Goal: Obtain resource: Download file/media

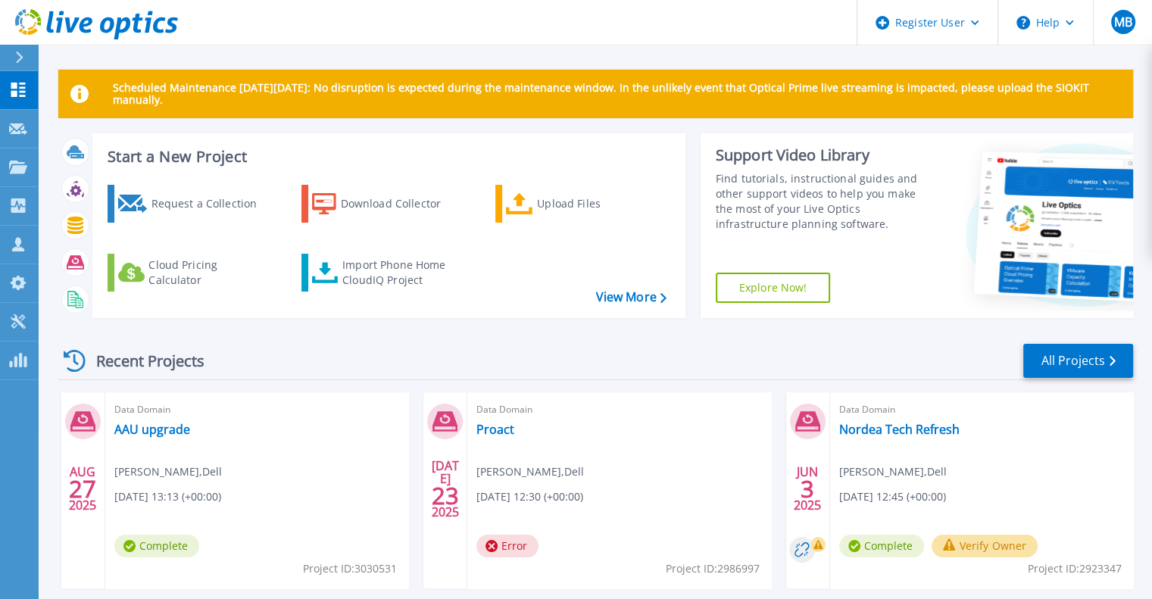
click at [621, 287] on div "Request a Collection Download Collector Upload Files Cloud Pricing Calculator I…" at bounding box center [386, 242] width 582 height 138
click at [621, 290] on link "View More" at bounding box center [630, 297] width 70 height 14
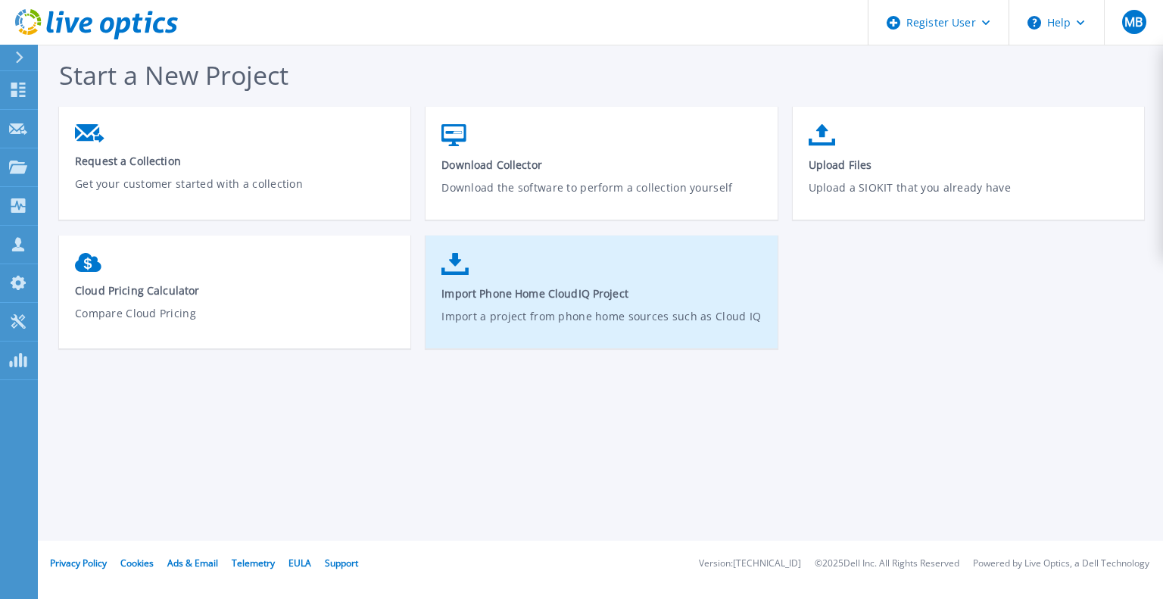
click at [561, 298] on span "Import Phone Home CloudIQ Project" at bounding box center [602, 293] width 320 height 14
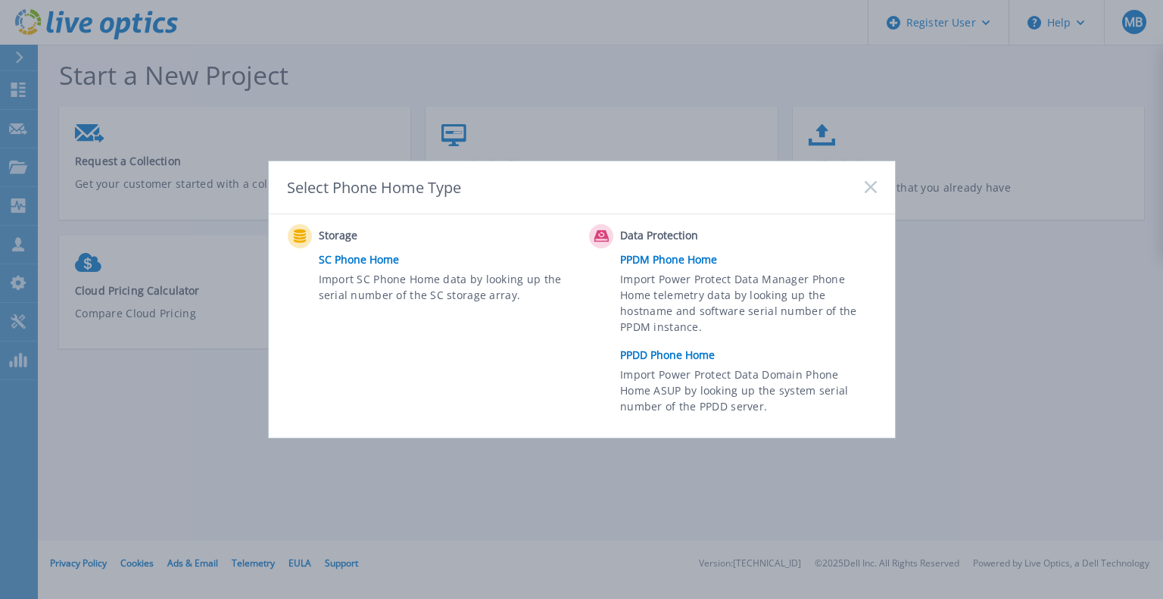
click at [668, 357] on link "PPDD Phone Home" at bounding box center [752, 355] width 264 height 23
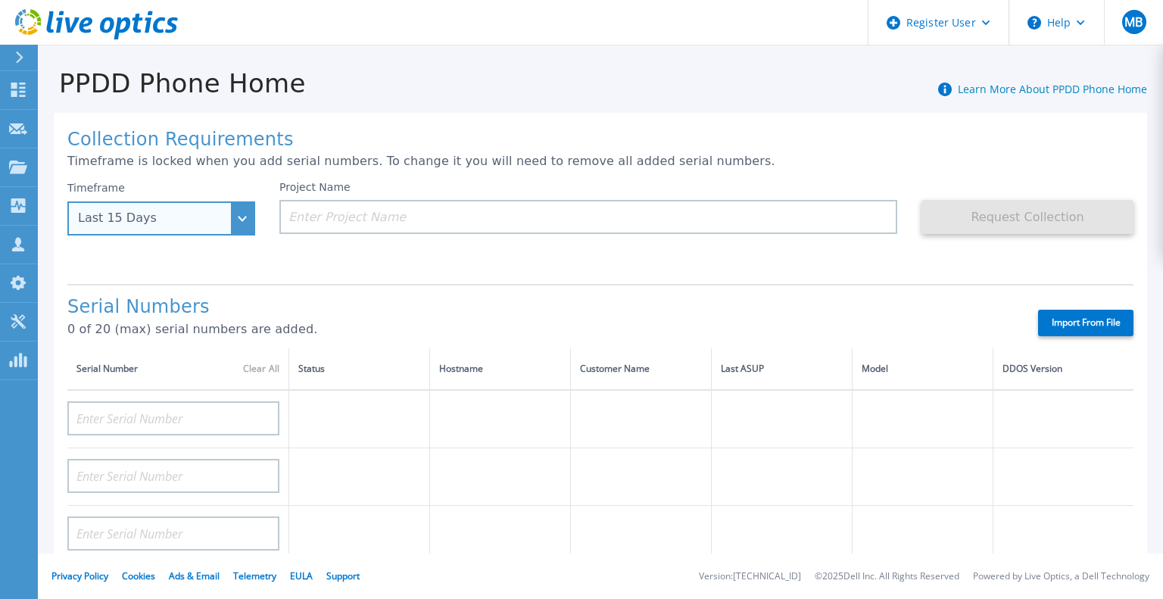
click at [252, 223] on div "Last 15 Days" at bounding box center [161, 218] width 188 height 34
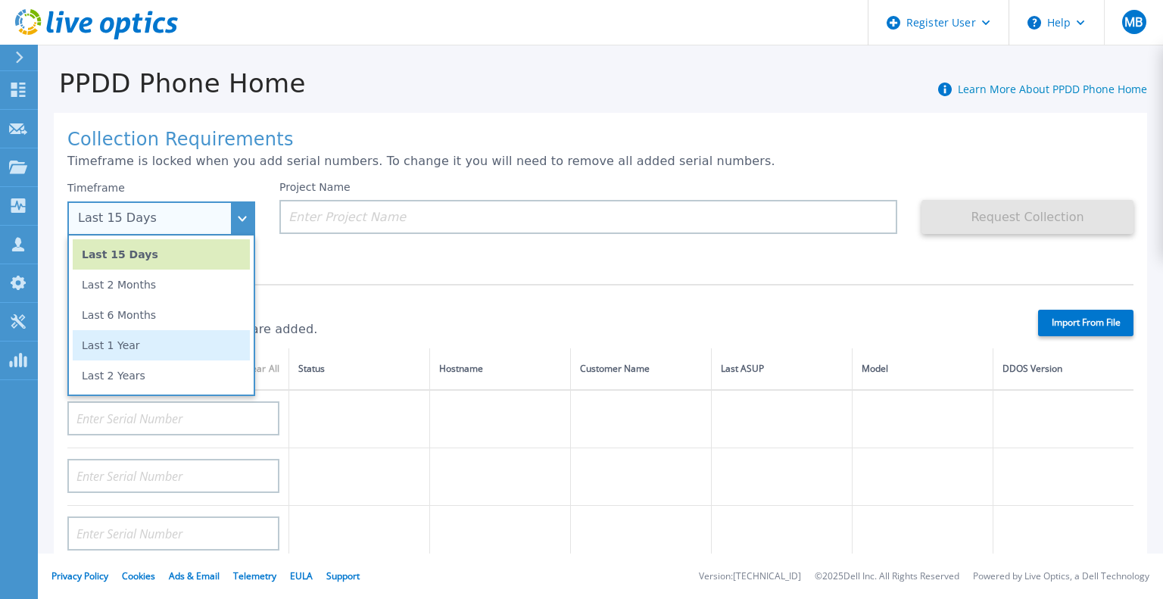
click at [192, 336] on li "Last 1 Year" at bounding box center [161, 345] width 177 height 30
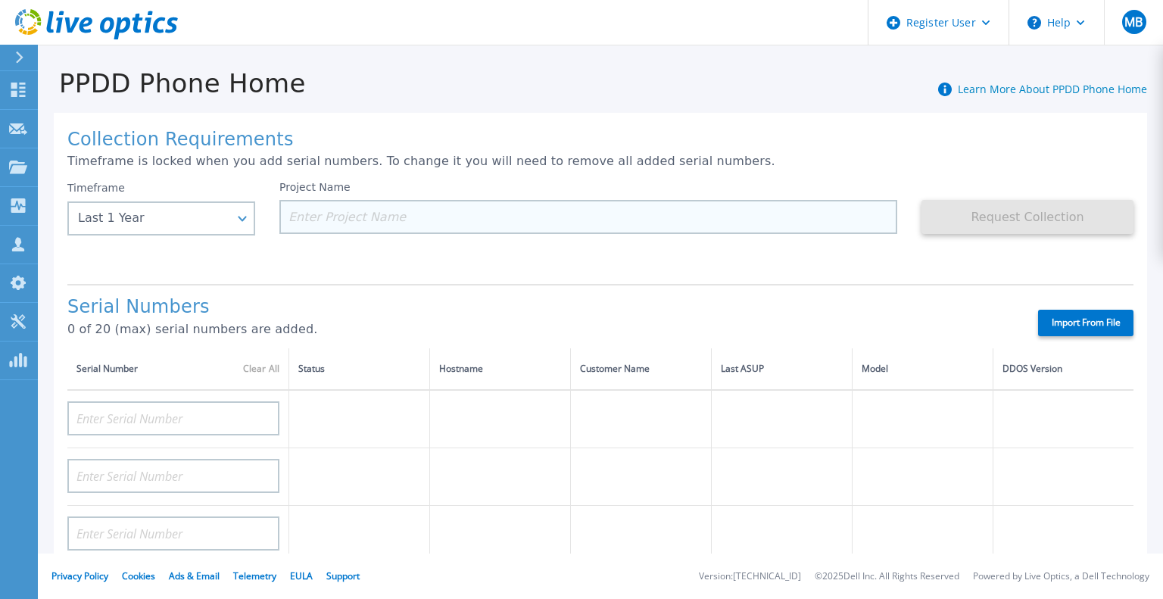
click at [395, 222] on input at bounding box center [588, 217] width 618 height 34
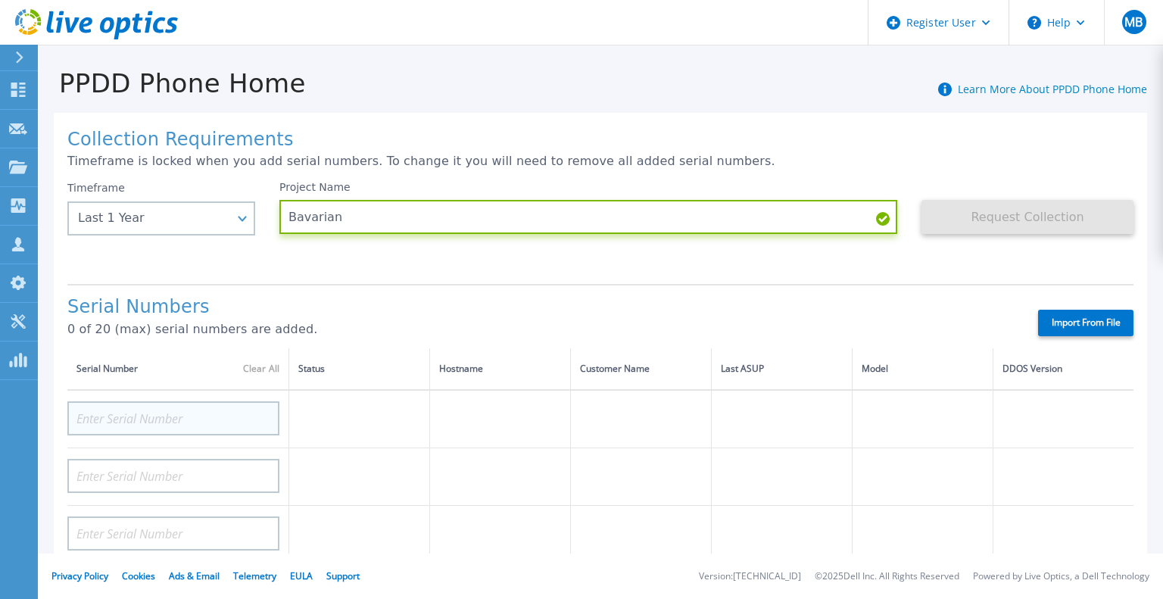
type input "Bavarian"
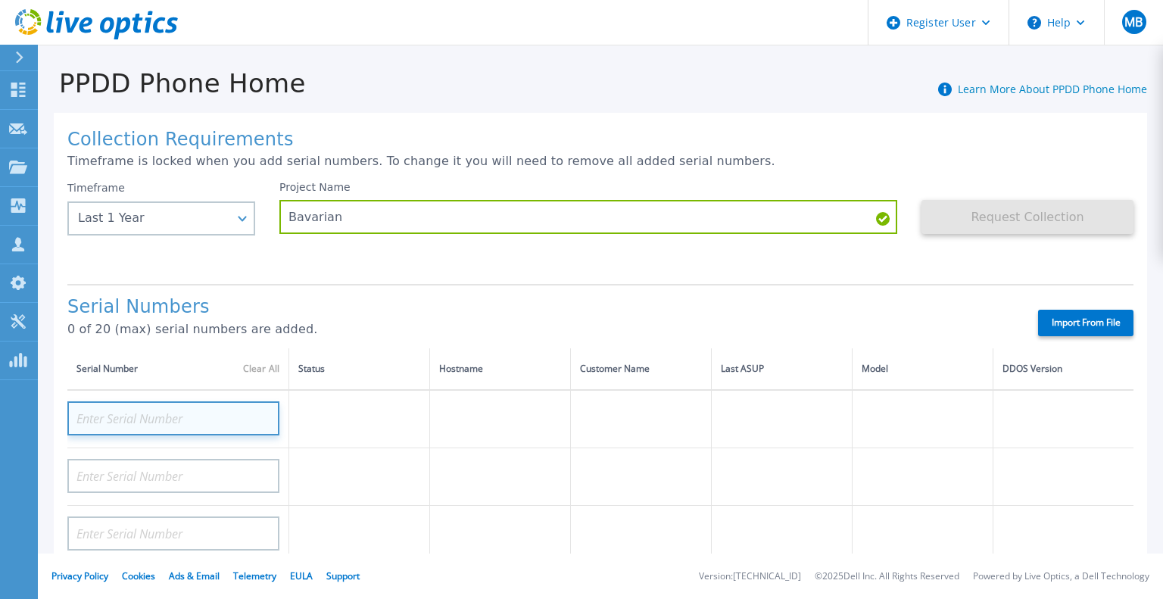
click at [155, 432] on input at bounding box center [173, 418] width 212 height 34
paste input "CRK00232311241"
type input "CRK00232311241"
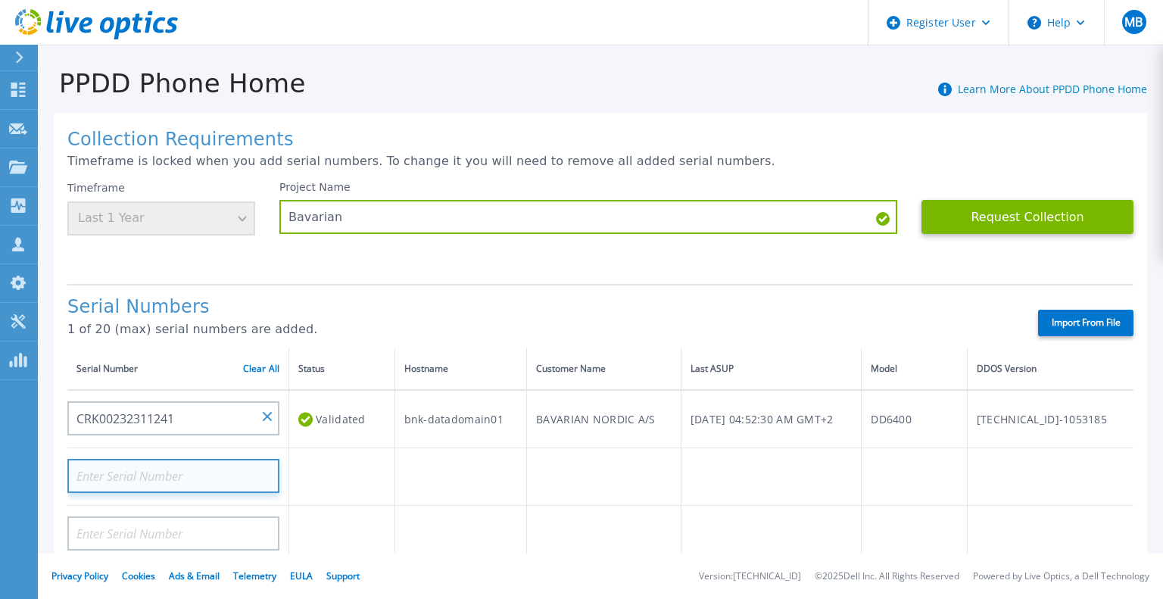
click at [201, 476] on input at bounding box center [173, 476] width 212 height 34
paste input "CRK00232311236"
type input "CRK00232311236"
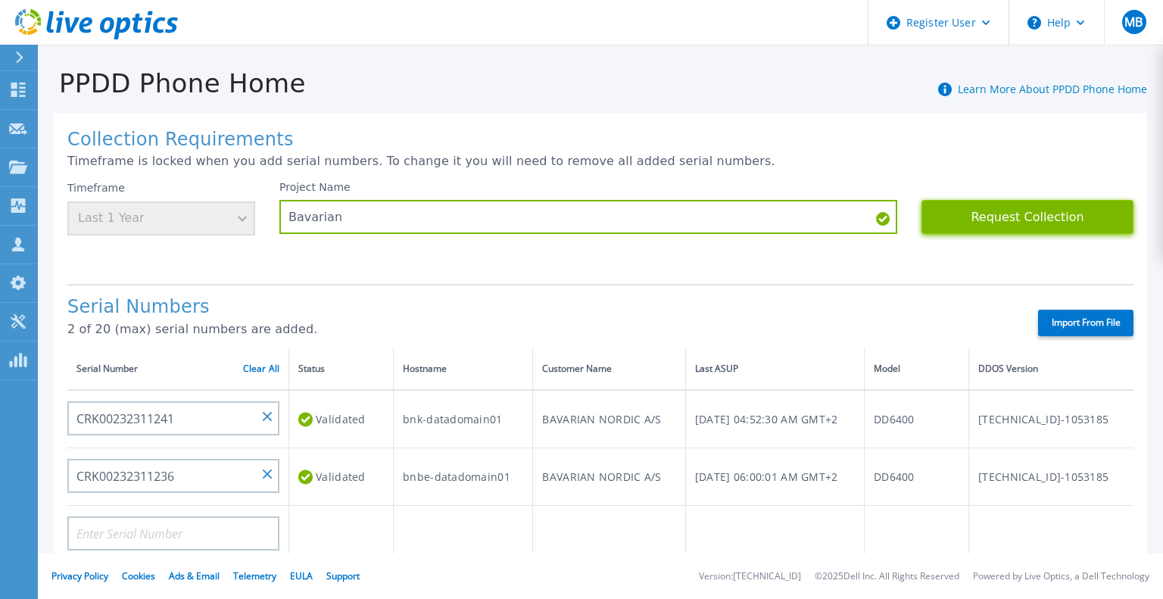
click at [979, 223] on button "Request Collection" at bounding box center [1028, 217] width 212 height 34
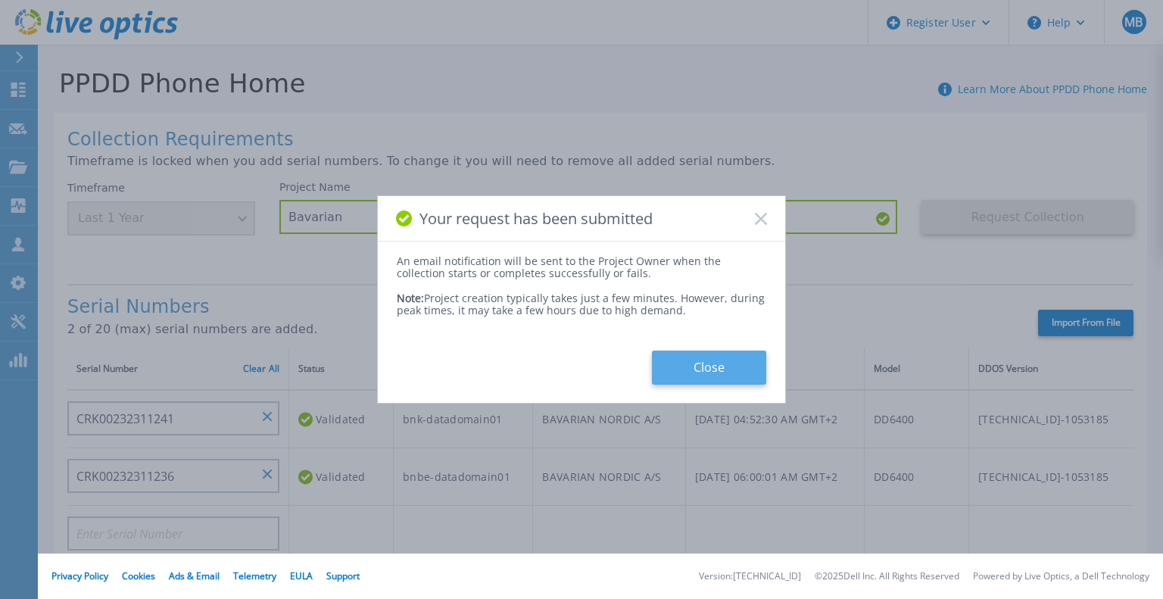
click at [710, 365] on button "Close" at bounding box center [709, 368] width 114 height 34
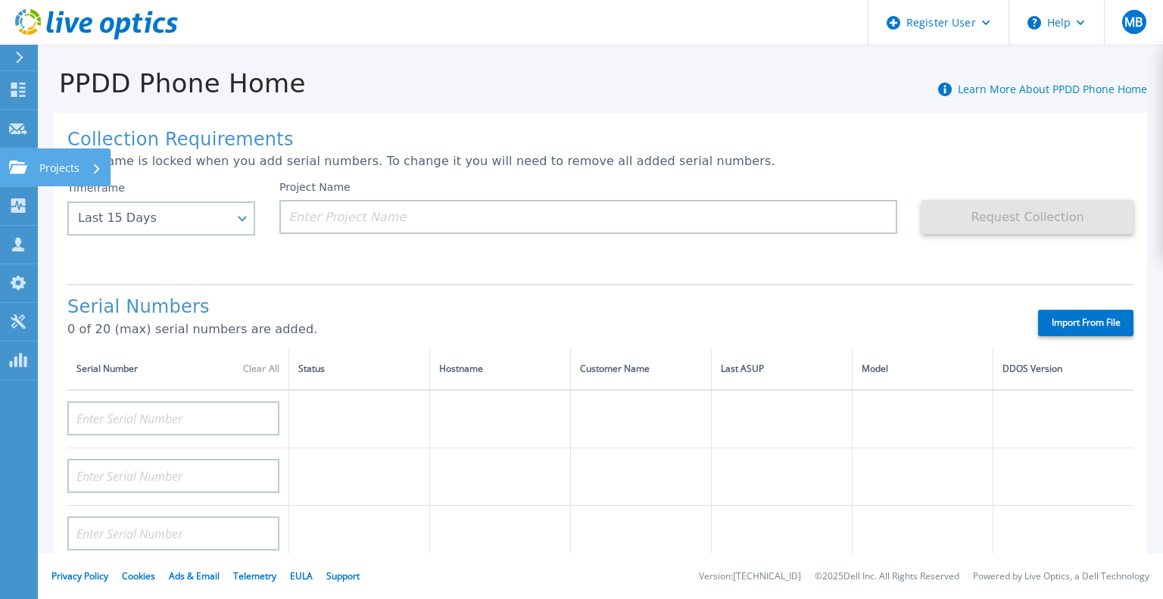
click at [20, 175] on link "Projects Projects" at bounding box center [19, 167] width 38 height 39
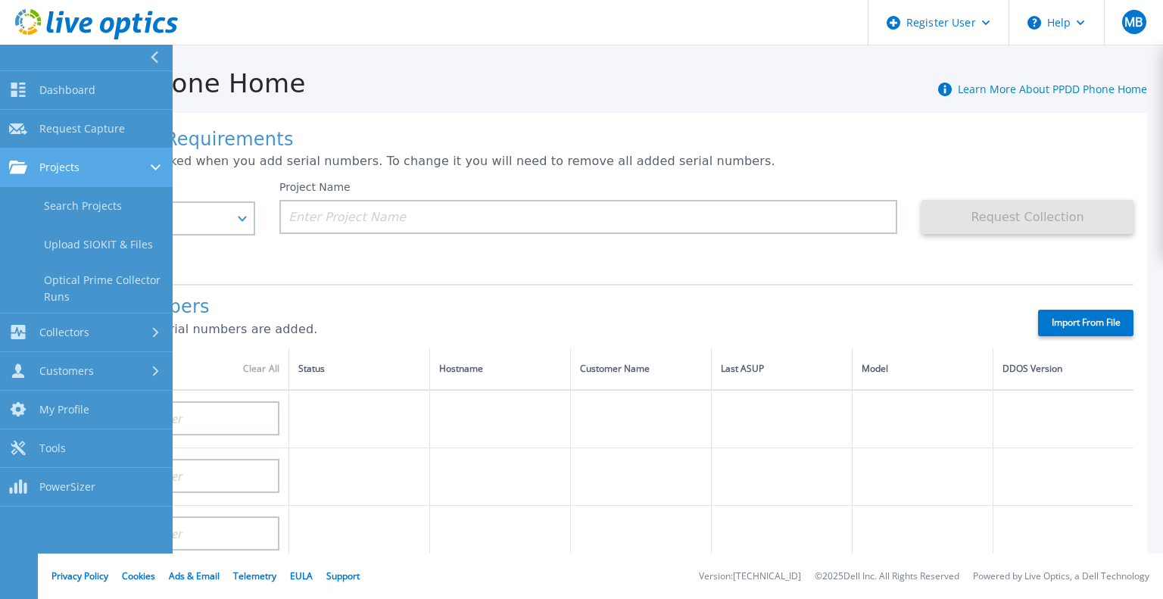
click at [78, 179] on link "Projects Projects" at bounding box center [86, 167] width 173 height 39
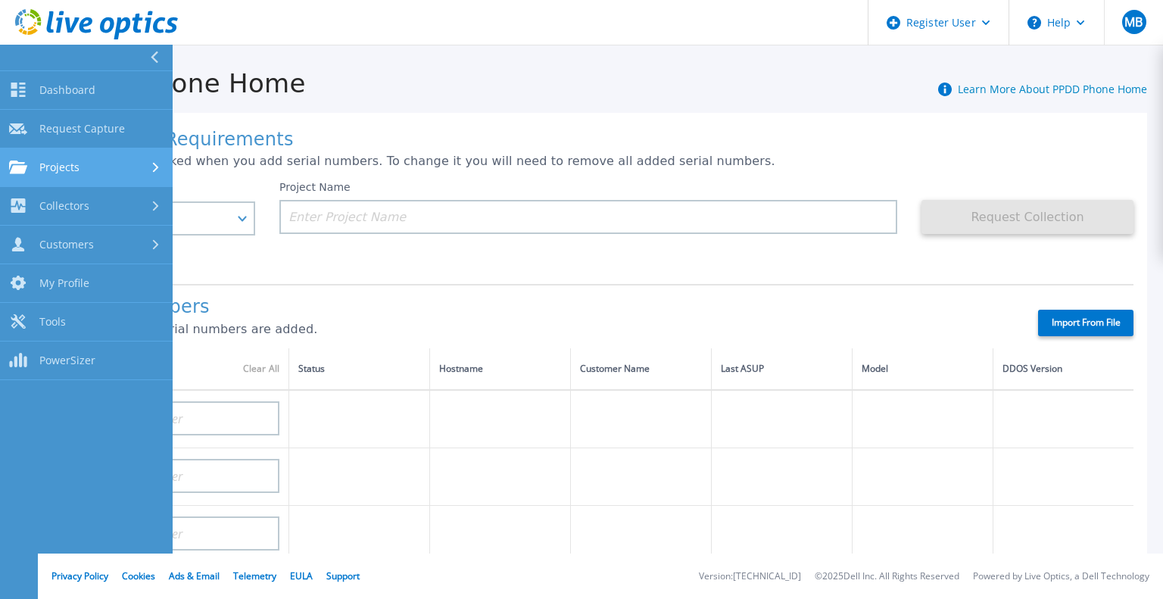
click at [78, 179] on link "Projects Projects" at bounding box center [86, 167] width 173 height 39
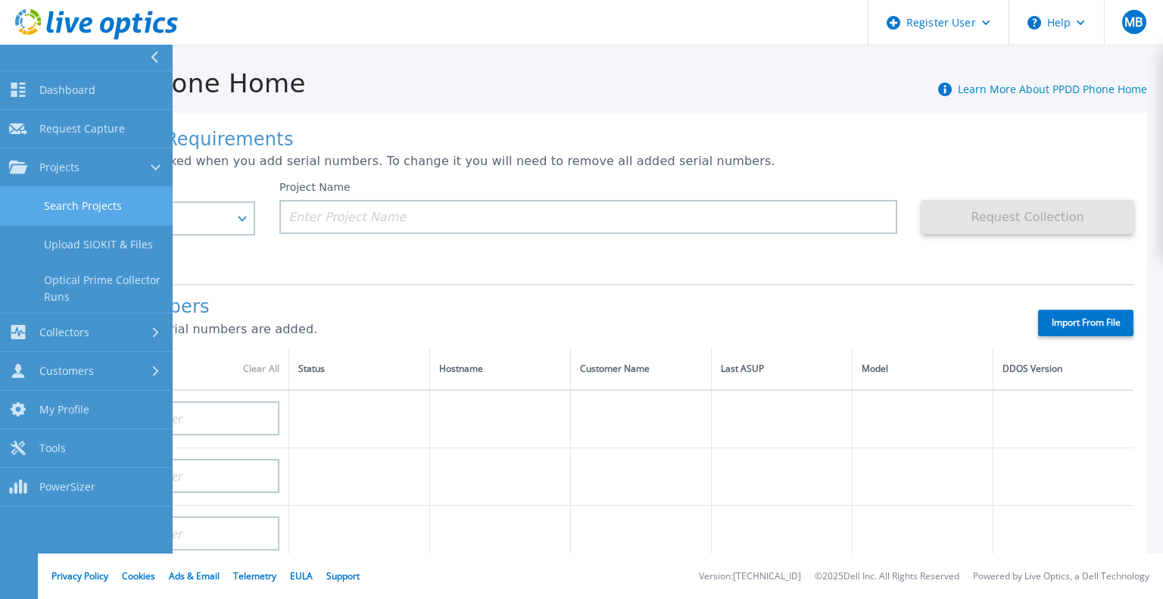
click at [58, 201] on link "Search Projects" at bounding box center [86, 206] width 173 height 39
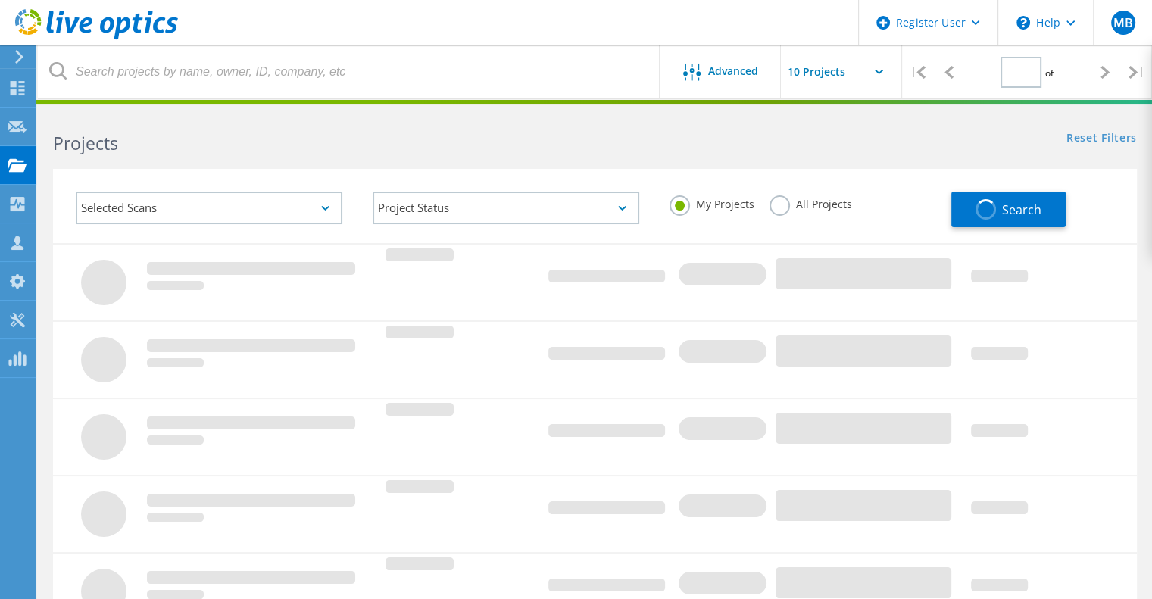
type input "1"
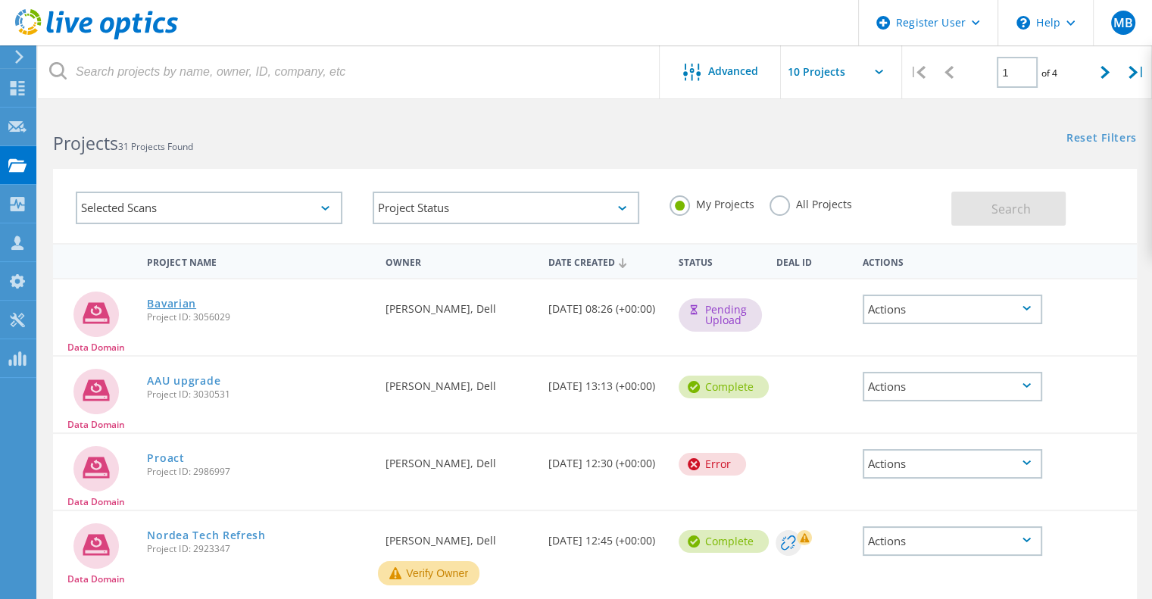
click at [183, 304] on link "Bavarian" at bounding box center [171, 303] width 49 height 11
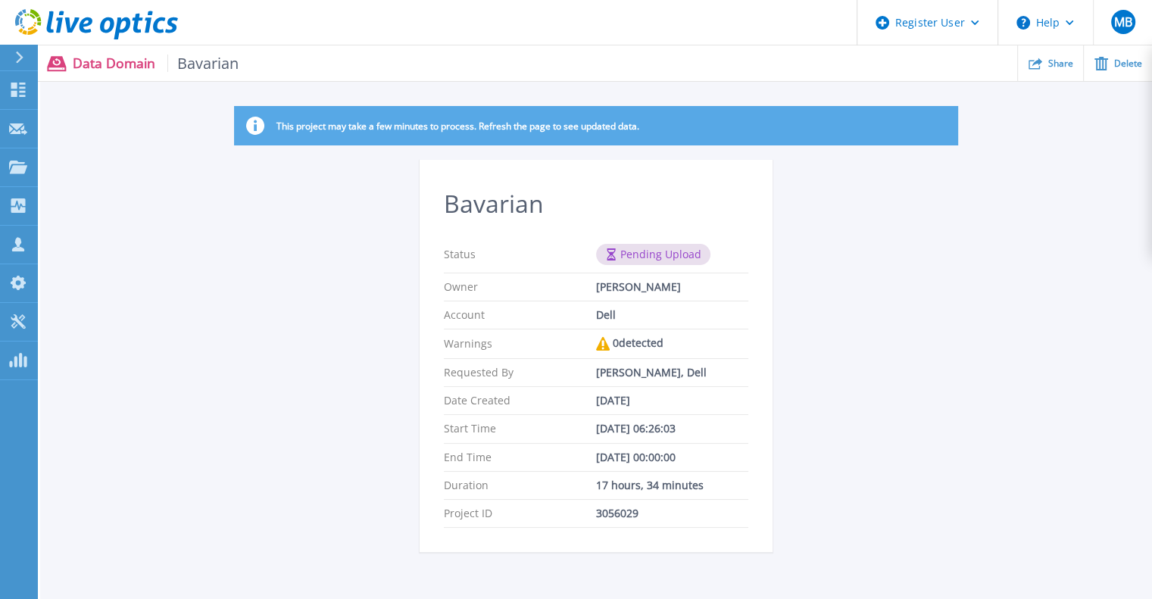
click at [346, 415] on div "This project may take a few minutes to process. Refresh the page to see updated…" at bounding box center [596, 338] width 1112 height 464
drag, startPoint x: 0, startPoint y: 0, endPoint x: 346, endPoint y: 415, distance: 540.4
click at [346, 415] on div "This project may take a few minutes to process. Refresh the page to see updated…" at bounding box center [596, 338] width 1112 height 464
click at [367, 371] on div "This project may take a few minutes to process. Refresh the page to see updated…" at bounding box center [596, 338] width 1112 height 464
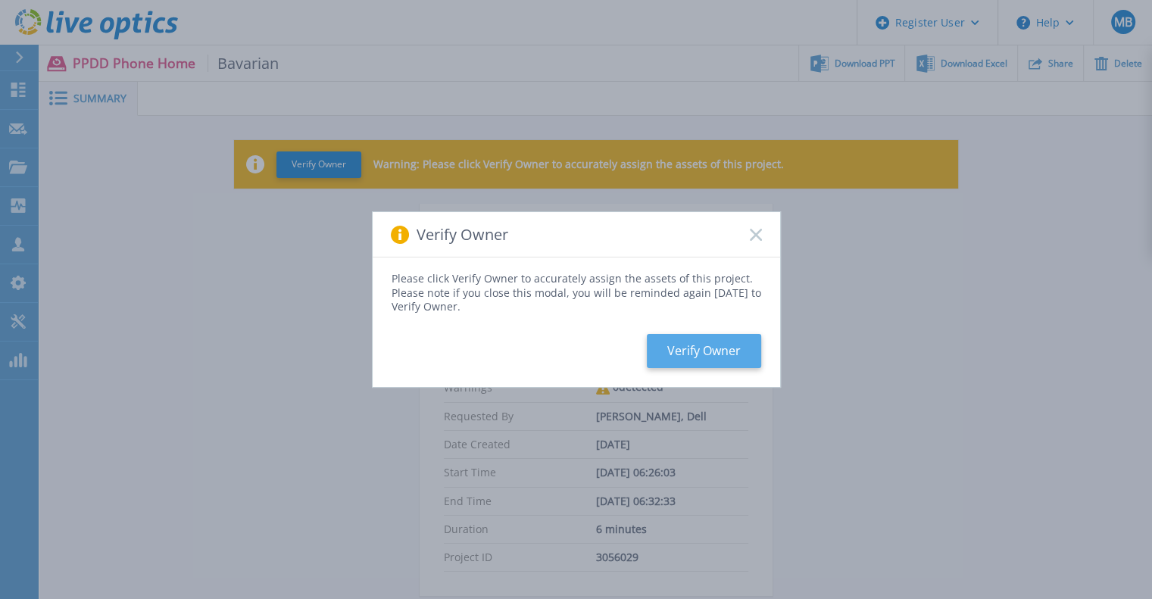
click at [723, 351] on button "Verify Owner" at bounding box center [704, 351] width 114 height 34
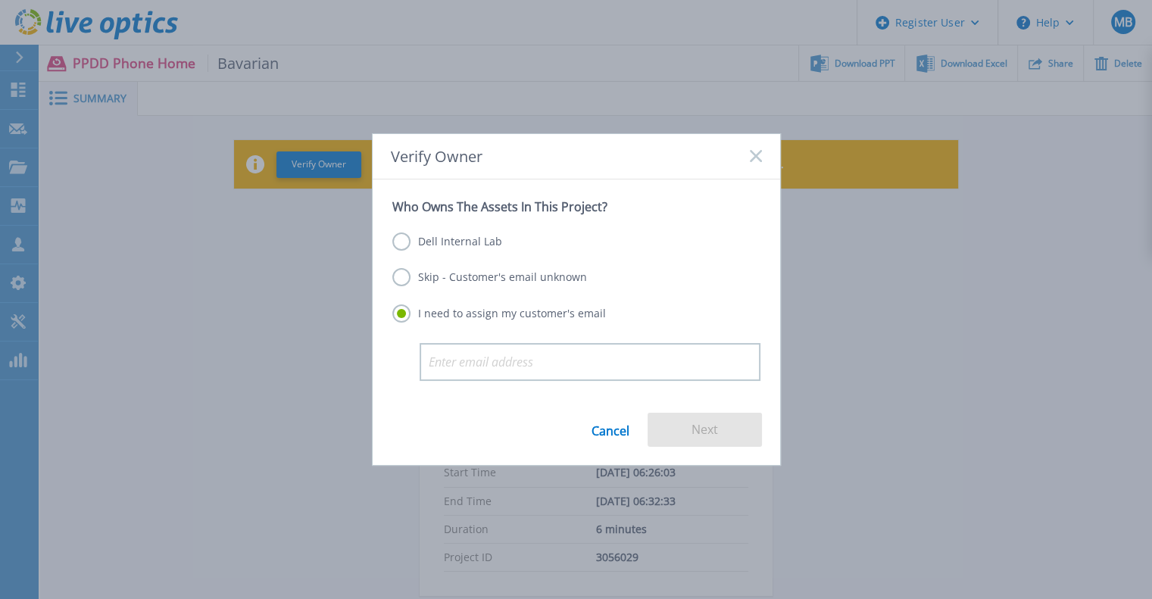
click at [433, 245] on label "Dell Internal Lab" at bounding box center [447, 242] width 110 height 18
click at [0, 0] on input "Dell Internal Lab" at bounding box center [0, 0] width 0 height 0
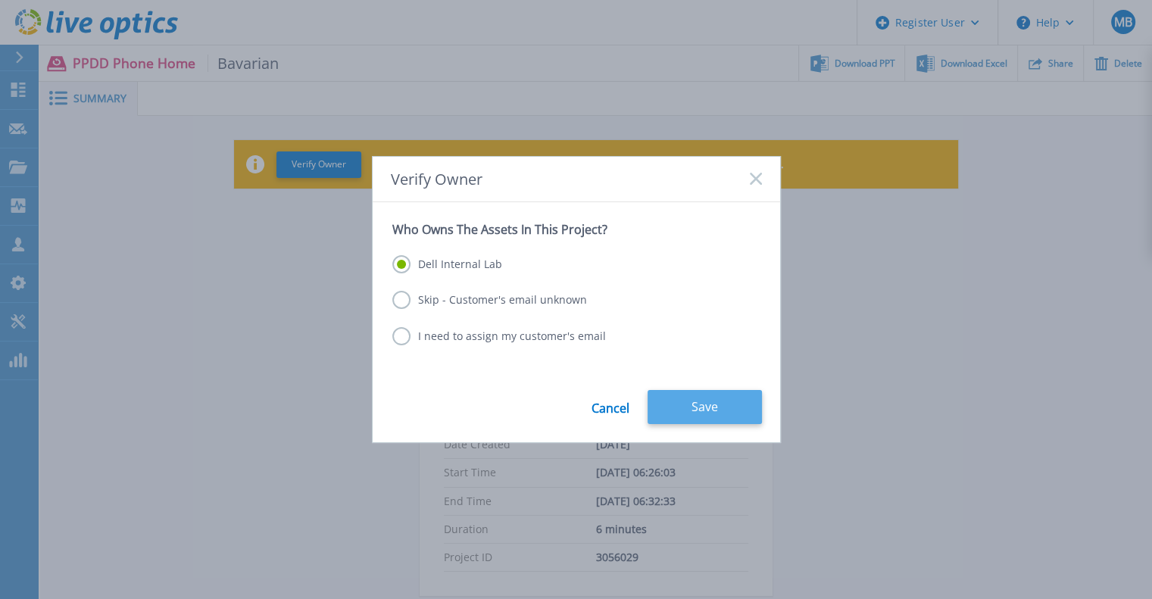
click at [712, 405] on button "Save" at bounding box center [705, 407] width 114 height 34
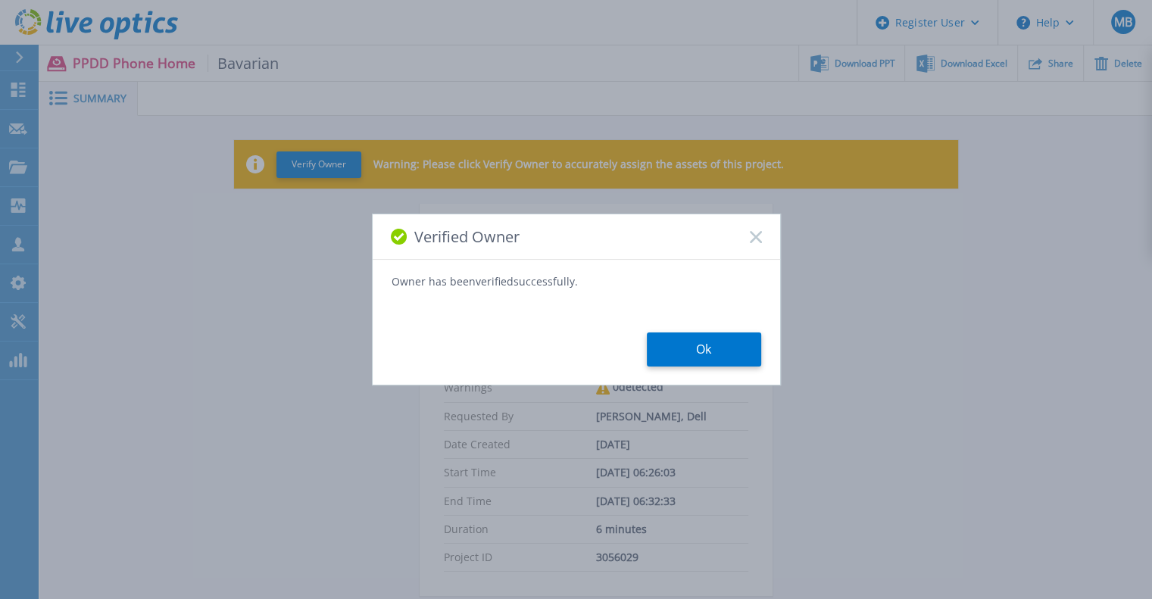
click at [688, 373] on div "Verified Owner Owner has been verified successfully. Ok" at bounding box center [576, 300] width 409 height 172
click at [708, 356] on button "Ok" at bounding box center [704, 349] width 114 height 34
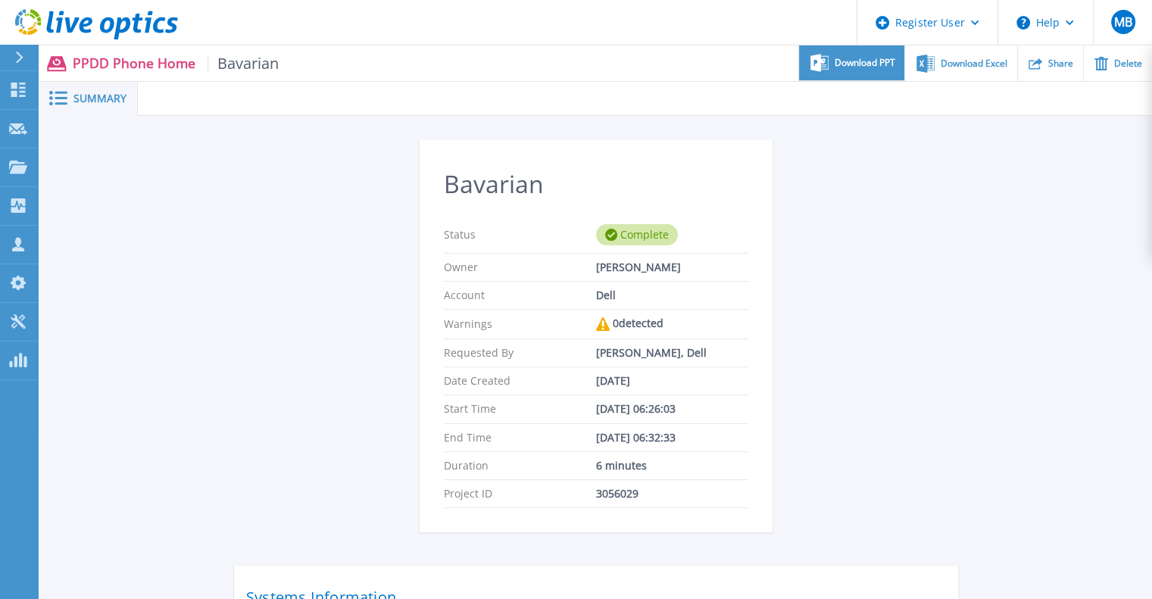
click at [860, 67] on span "Download PPT" at bounding box center [865, 62] width 61 height 9
